Goal: Use online tool/utility: Utilize a website feature to perform a specific function

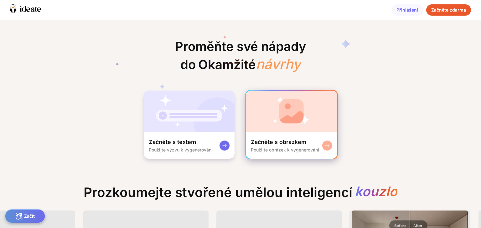
click at [297, 113] on img at bounding box center [291, 112] width 91 height 42
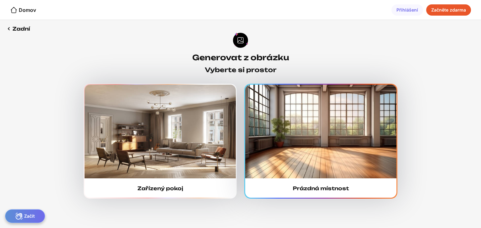
click at [385, 141] on img at bounding box center [320, 132] width 151 height 94
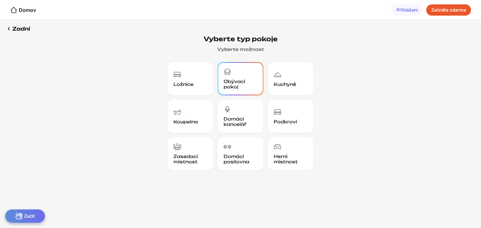
click at [238, 86] on div "Obývací pokoj" at bounding box center [240, 84] width 34 height 11
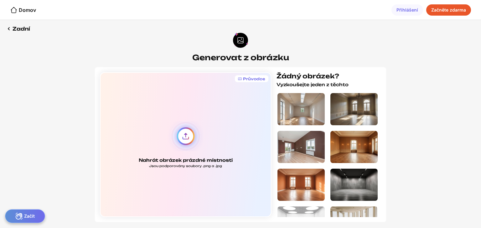
click at [182, 138] on div "Nahrát obrázek prázdné místnosti Jsou podporovány soubory .png a .jpg" at bounding box center [186, 144] width 172 height 145
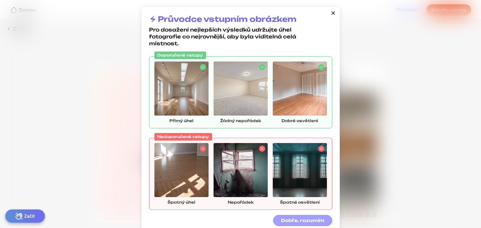
click at [299, 223] on font "Dobře, rozumím" at bounding box center [303, 220] width 44 height 5
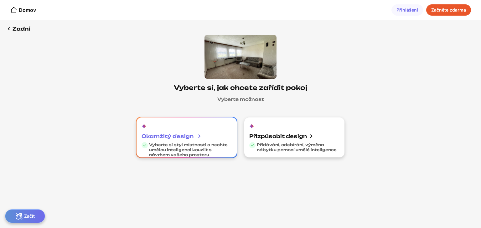
click at [178, 154] on font "Vyberte si styl místnosti a nechte umělou inteligenci kouzlit s návrhem vašeho …" at bounding box center [188, 150] width 79 height 15
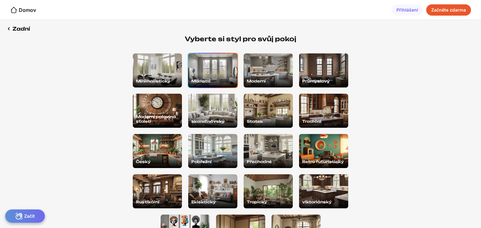
click at [211, 70] on div "Moderní" at bounding box center [212, 71] width 49 height 34
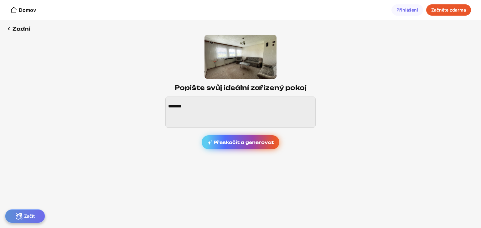
click at [238, 147] on div "Přeskočit a generovat" at bounding box center [241, 143] width 78 height 14
